Goal: Information Seeking & Learning: Learn about a topic

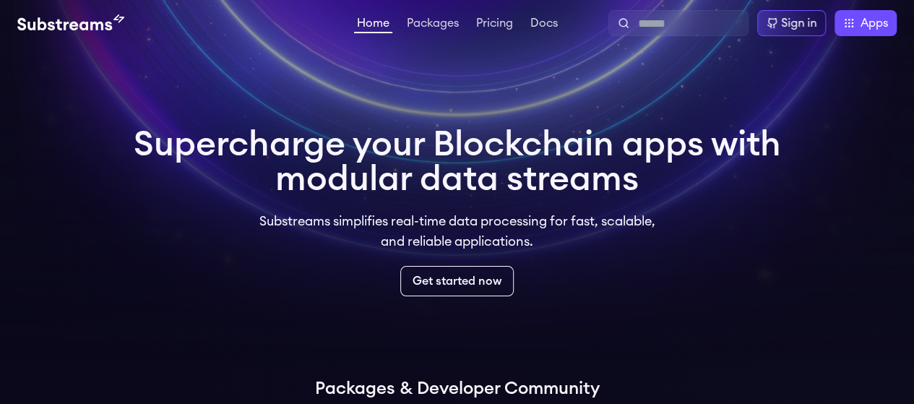
click at [129, 244] on div "Supercharge your Blockchain apps with modular data streams Substreams simplifie…" at bounding box center [457, 212] width 671 height 192
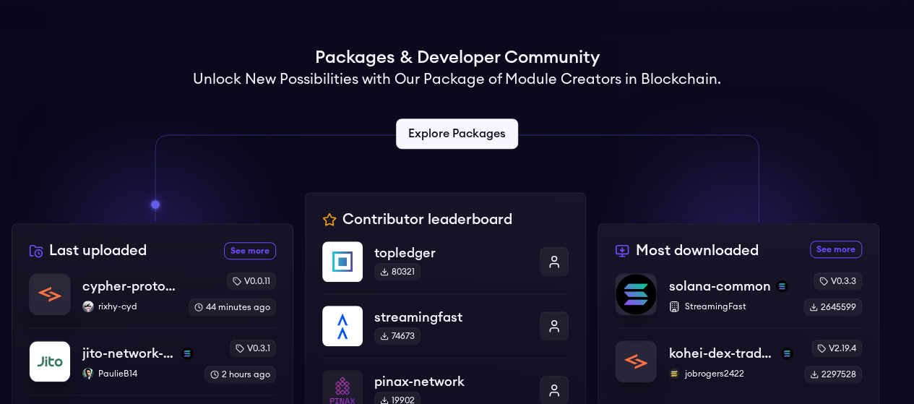
scroll to position [403, 0]
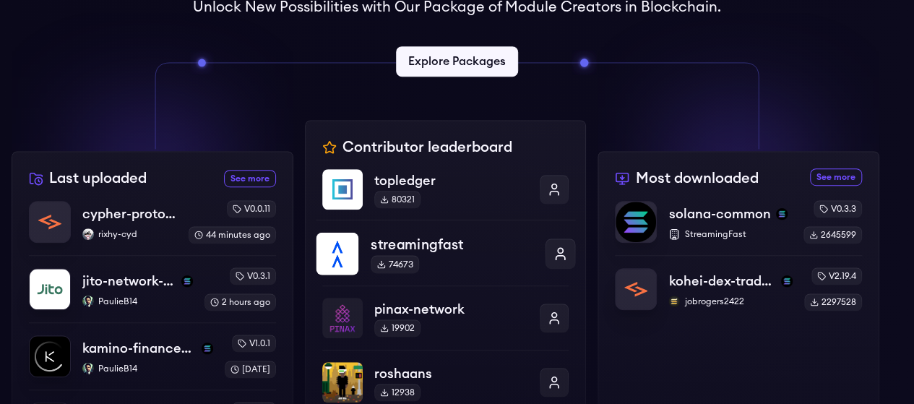
click at [417, 247] on p "streamingfast" at bounding box center [452, 244] width 162 height 21
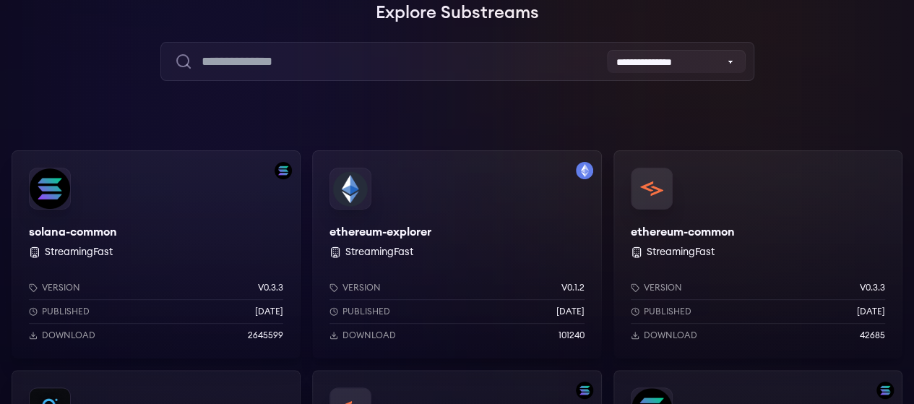
scroll to position [217, 0]
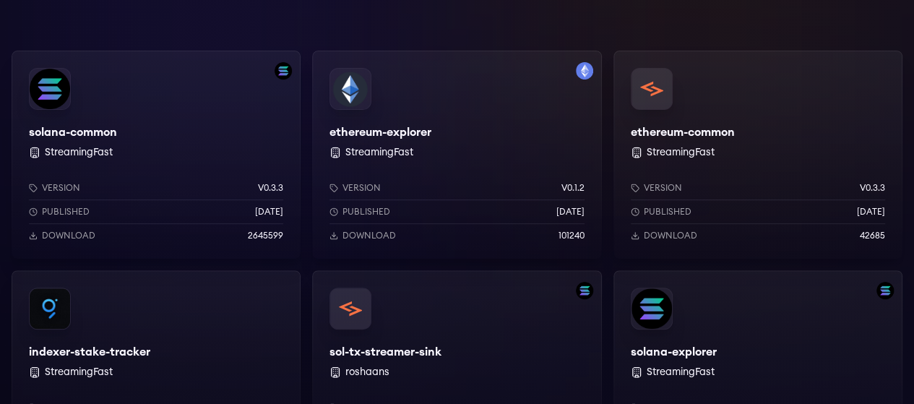
click at [614, 140] on div "ethereum-common StreamingFast Version v0.3.3 Published 4 months ago Download 42…" at bounding box center [758, 155] width 289 height 208
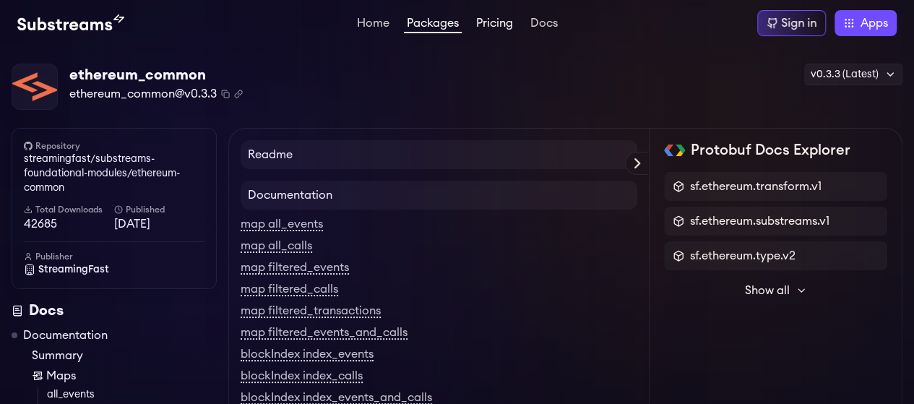
click at [491, 23] on link "Pricing" at bounding box center [494, 24] width 43 height 14
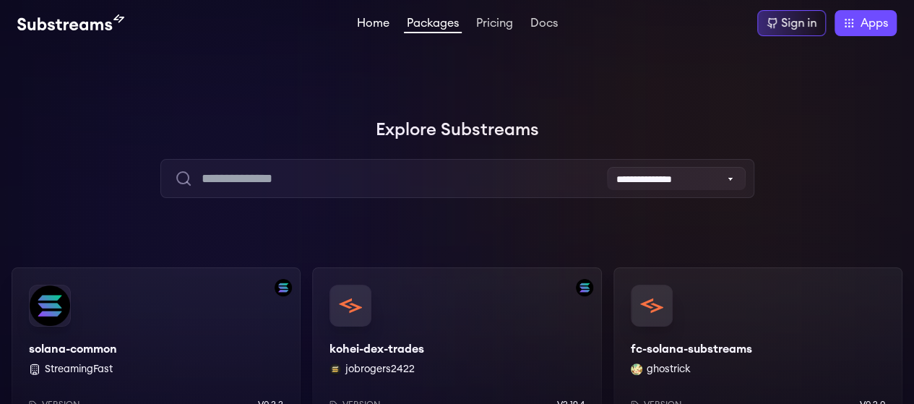
click at [372, 19] on link "Home" at bounding box center [373, 24] width 38 height 14
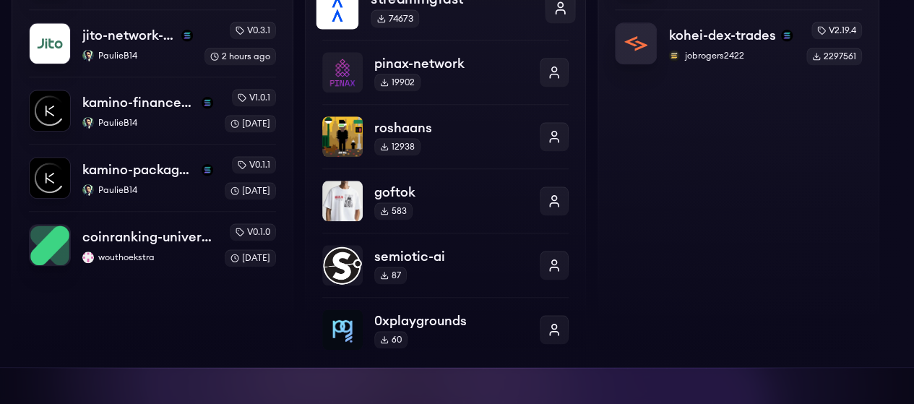
scroll to position [651, 0]
